Goal: Information Seeking & Learning: Learn about a topic

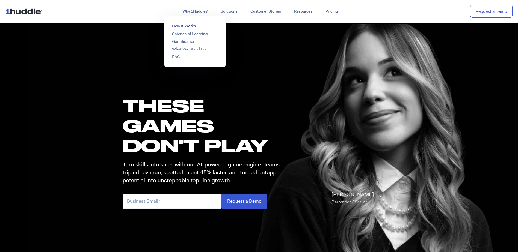
click at [184, 24] on link "How It Works" at bounding box center [184, 25] width 24 height 5
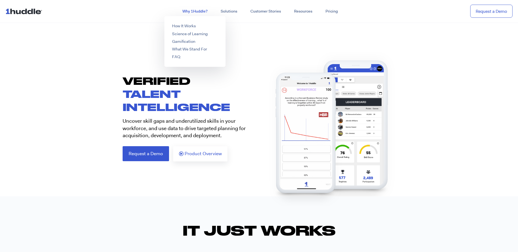
click at [209, 14] on link "Why 1Huddle?" at bounding box center [195, 12] width 38 height 10
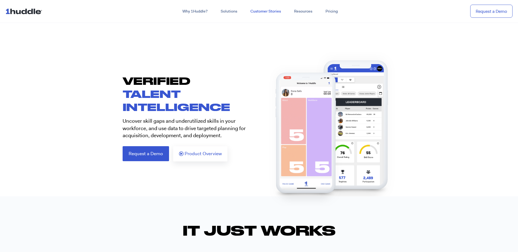
click at [271, 10] on link "Customer Stories" at bounding box center [266, 12] width 44 height 10
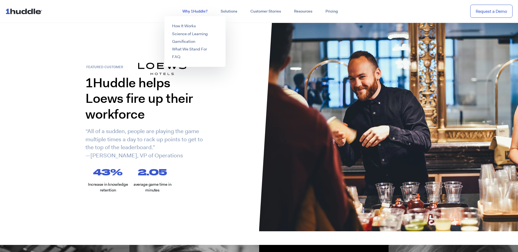
click at [194, 12] on link "Why 1Huddle?" at bounding box center [195, 12] width 38 height 10
click at [178, 27] on link "How It Works" at bounding box center [184, 25] width 24 height 5
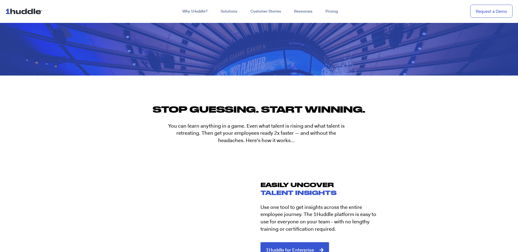
scroll to position [519, 0]
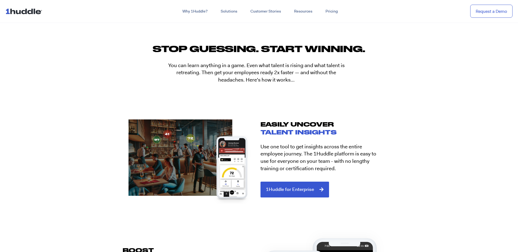
click at [290, 187] on div at bounding box center [308, 253] width 142 height 176
click at [278, 191] on div at bounding box center [308, 253] width 142 height 176
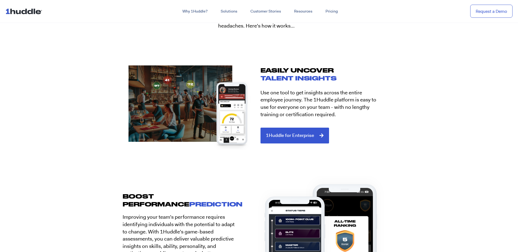
scroll to position [574, 0]
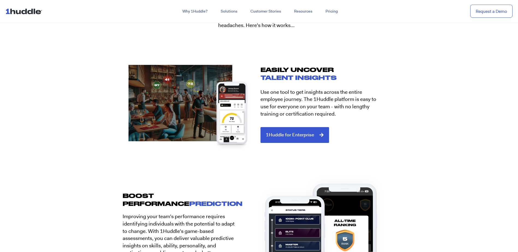
click at [319, 134] on div at bounding box center [308, 198] width 142 height 176
click at [298, 68] on h2 "EASILY UNCOVER TALENT INSIGHTS" at bounding box center [325, 74] width 128 height 16
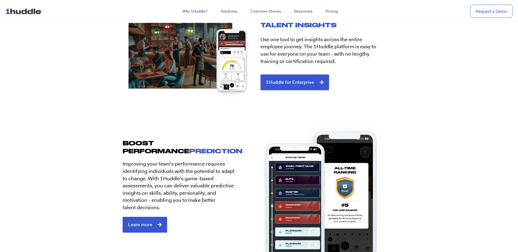
scroll to position [629, 0]
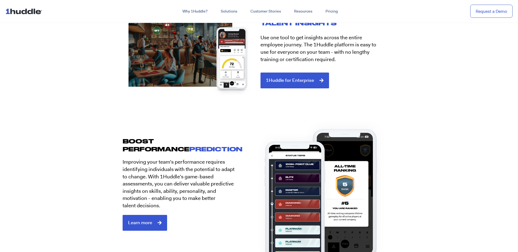
click at [216, 48] on img at bounding box center [188, 50] width 142 height 105
click at [153, 224] on span "Learn more" at bounding box center [145, 222] width 34 height 5
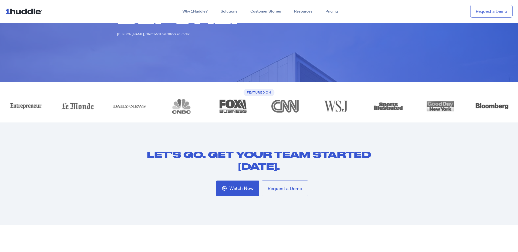
scroll to position [1421, 0]
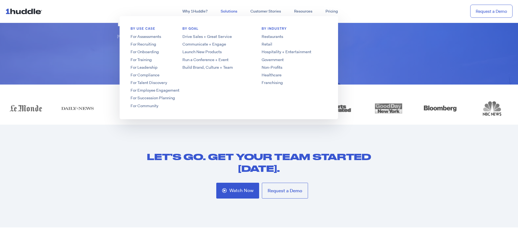
click at [224, 14] on link "Solutions" at bounding box center [229, 12] width 30 height 10
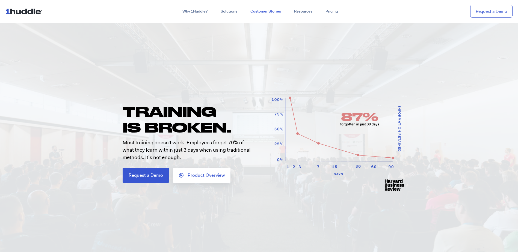
click at [261, 10] on link "Customer Stories" at bounding box center [266, 12] width 44 height 10
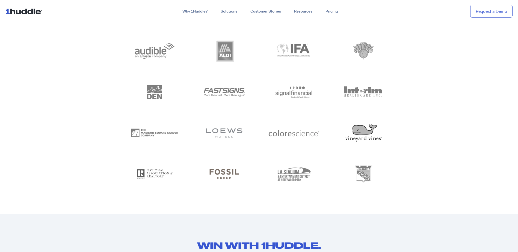
scroll to position [2678, 0]
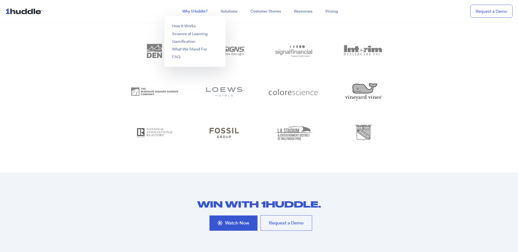
click at [200, 13] on link "Why 1Huddle?" at bounding box center [195, 12] width 38 height 10
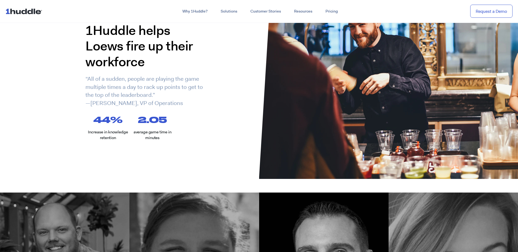
scroll to position [55, 0]
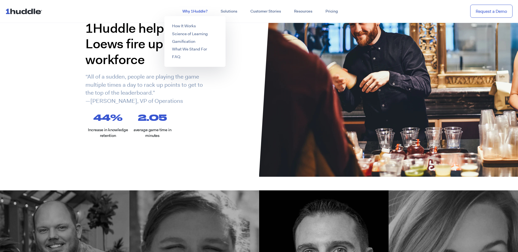
click at [199, 11] on link "Why 1Huddle?" at bounding box center [195, 12] width 38 height 10
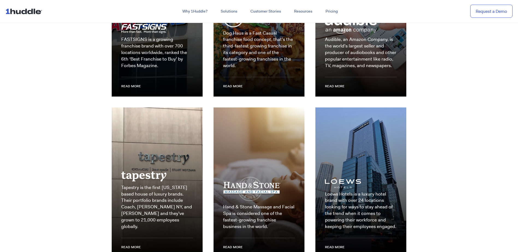
scroll to position [820, 0]
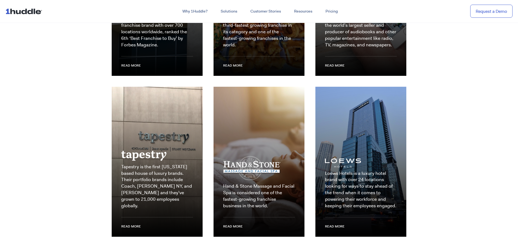
drag, startPoint x: 68, startPoint y: 182, endPoint x: 36, endPoint y: 176, distance: 31.9
click at [36, 176] on section "All we do is win You can’t build a leading brand with yesterday’s tools. That’s…" at bounding box center [259, 61] width 518 height 411
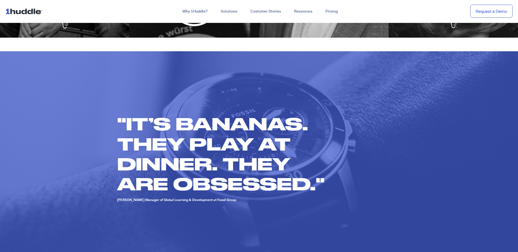
scroll to position [383, 0]
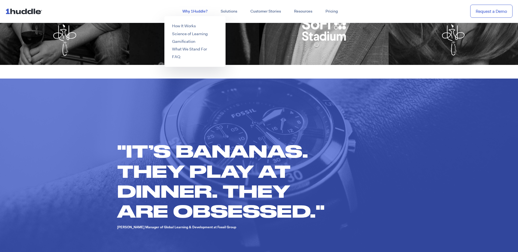
click at [191, 11] on link "Why 1Huddle?" at bounding box center [195, 12] width 38 height 10
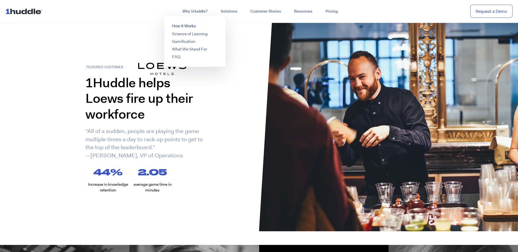
click at [189, 28] on link "How It Works" at bounding box center [184, 25] width 24 height 5
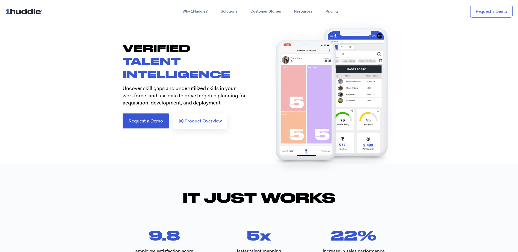
scroll to position [27, 0]
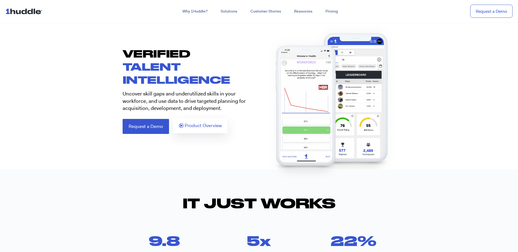
click at [195, 128] on span "Product Overview" at bounding box center [203, 126] width 37 height 5
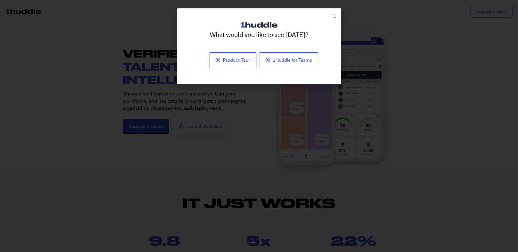
click at [334, 17] on icon "Close" at bounding box center [334, 16] width 1 height 4
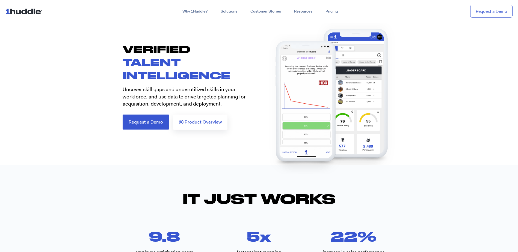
scroll to position [0, 0]
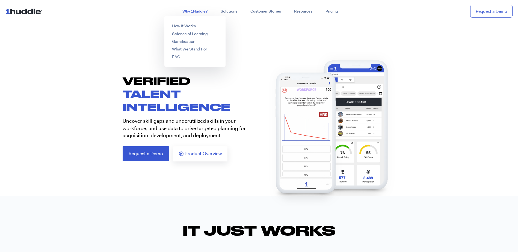
click at [191, 11] on link "Why 1Huddle?" at bounding box center [195, 12] width 38 height 10
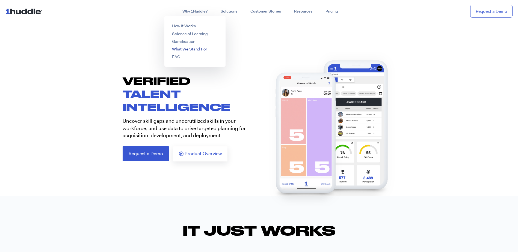
click at [183, 50] on link "What We Stand For" at bounding box center [189, 48] width 35 height 5
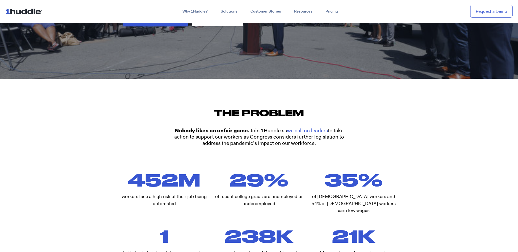
scroll to position [191, 0]
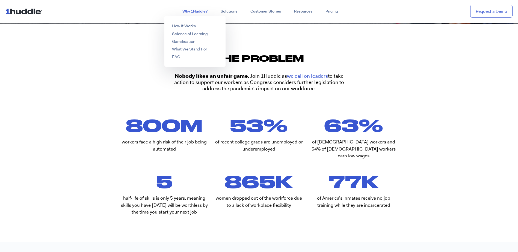
click at [212, 12] on link "Why 1Huddle?" at bounding box center [195, 12] width 38 height 10
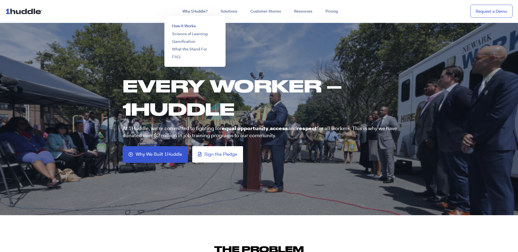
click at [191, 27] on link "How It Works" at bounding box center [184, 25] width 24 height 5
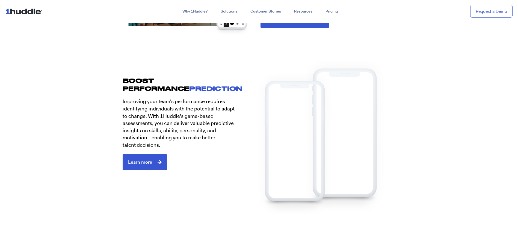
scroll to position [644, 0]
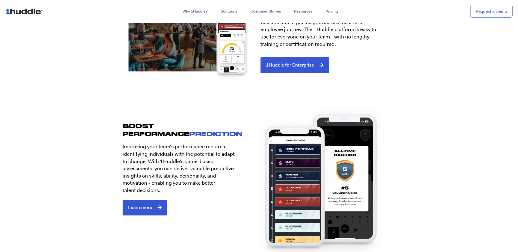
click at [275, 62] on div at bounding box center [308, 128] width 142 height 176
click at [327, 8] on link "Pricing" at bounding box center [331, 12] width 25 height 10
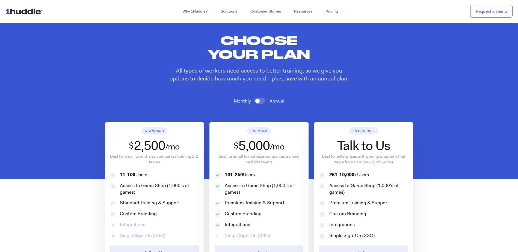
scroll to position [219, 0]
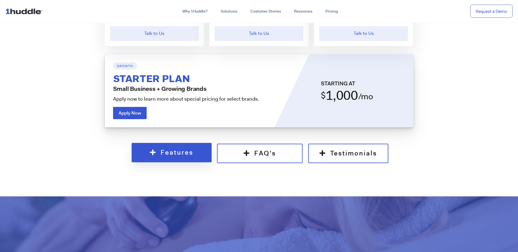
click at [183, 149] on span "Features" at bounding box center [177, 153] width 33 height 8
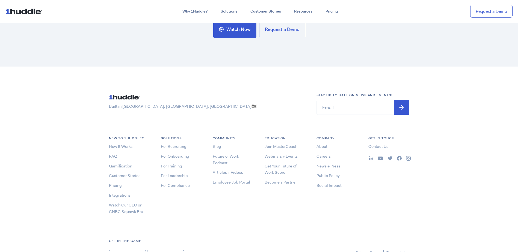
scroll to position [1641, 0]
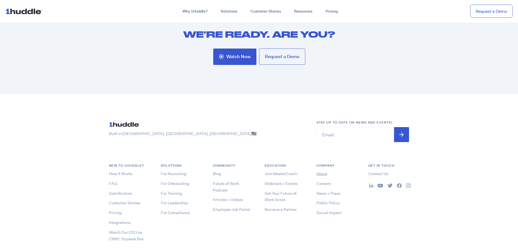
click at [325, 174] on link "About" at bounding box center [322, 173] width 11 height 5
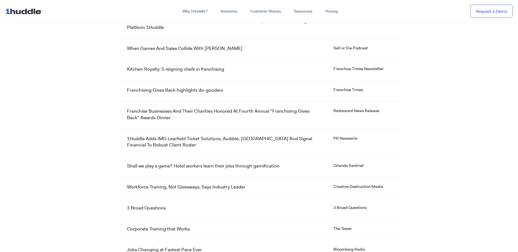
scroll to position [4608, 0]
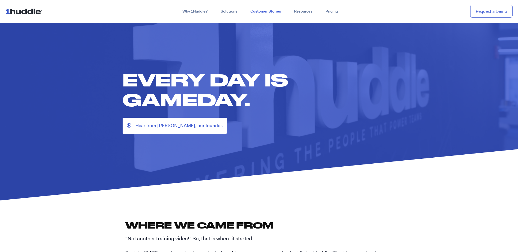
click at [256, 8] on link "Customer Stories" at bounding box center [266, 12] width 44 height 10
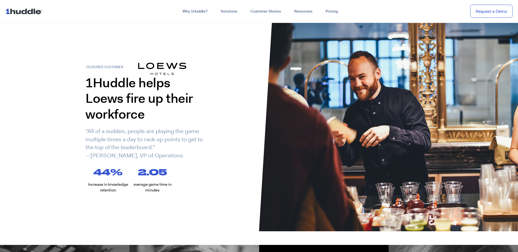
click at [196, 17] on nav "Why 1Huddle? How It Works Science of Learning Gamification What We Stand For FA…" at bounding box center [259, 11] width 518 height 23
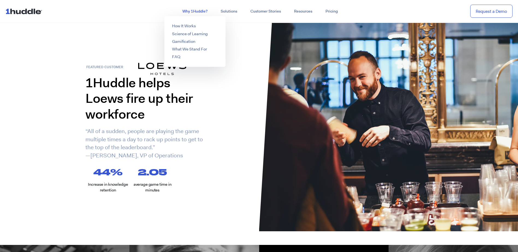
click at [198, 13] on link "Why 1Huddle?" at bounding box center [195, 12] width 38 height 10
click at [188, 23] on ul "How It Works Science of Learning Gamification What We Stand For FAQ" at bounding box center [195, 41] width 61 height 51
click at [185, 24] on link "How It Works" at bounding box center [184, 25] width 24 height 5
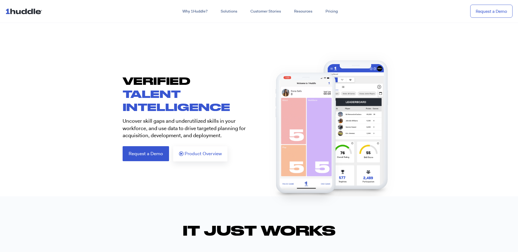
scroll to position [27, 0]
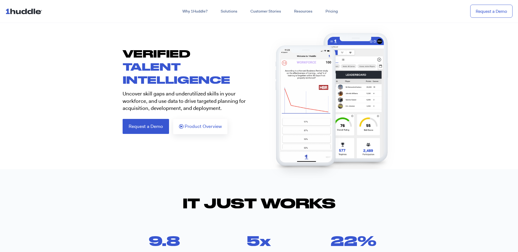
click at [169, 93] on p "Uncover skill gaps and underutilized skills in your workforce, and use data to …" at bounding box center [189, 101] width 133 height 22
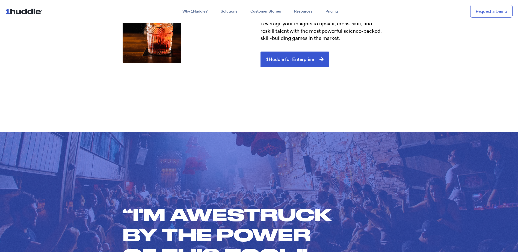
scroll to position [1448, 0]
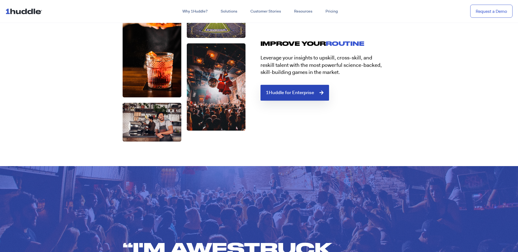
click at [282, 93] on span "1Huddle for Enterprise" at bounding box center [290, 92] width 48 height 5
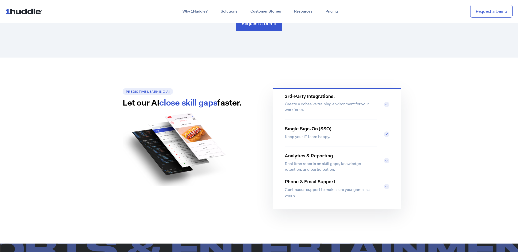
scroll to position [437, 0]
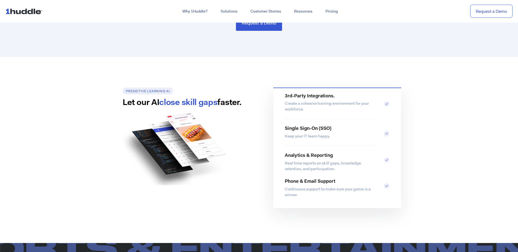
click at [344, 112] on p "Create a cohesive training environment for your workforce." at bounding box center [331, 106] width 92 height 11
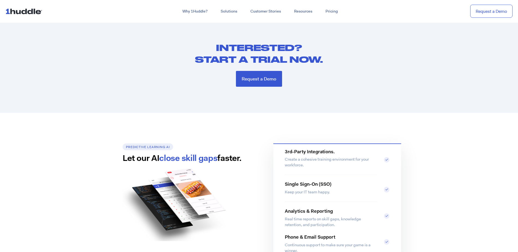
scroll to position [383, 0]
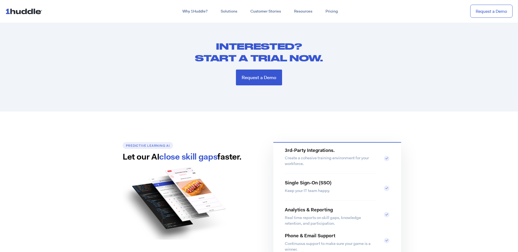
drag, startPoint x: 399, startPoint y: 76, endPoint x: 359, endPoint y: 127, distance: 64.4
click at [399, 76] on section "INTERESTED? START A TRIAL NOW. Request a Demo" at bounding box center [259, 63] width 518 height 98
